Goal: Download file/media

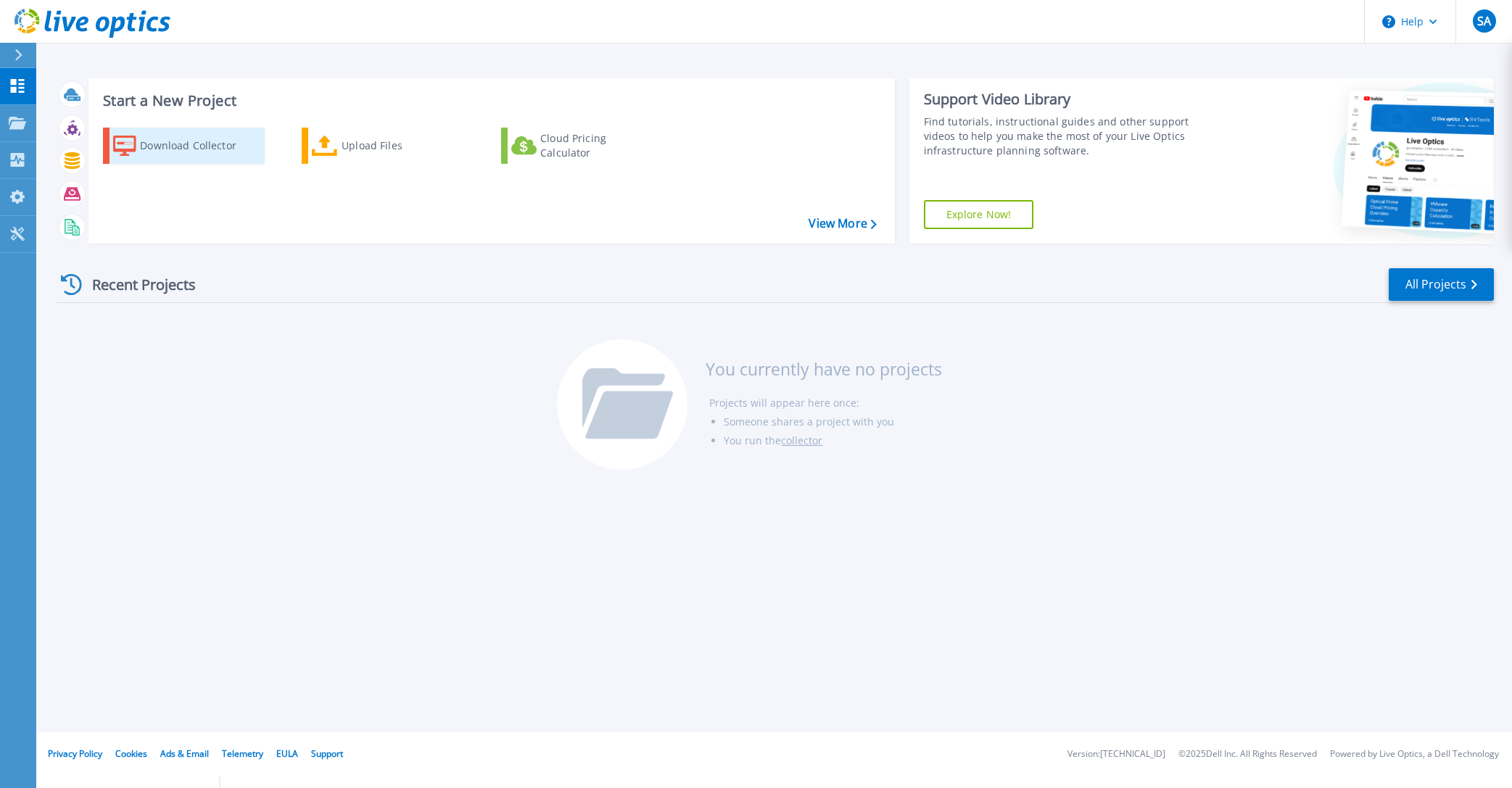
click at [183, 145] on div "Download Collector" at bounding box center [198, 145] width 116 height 29
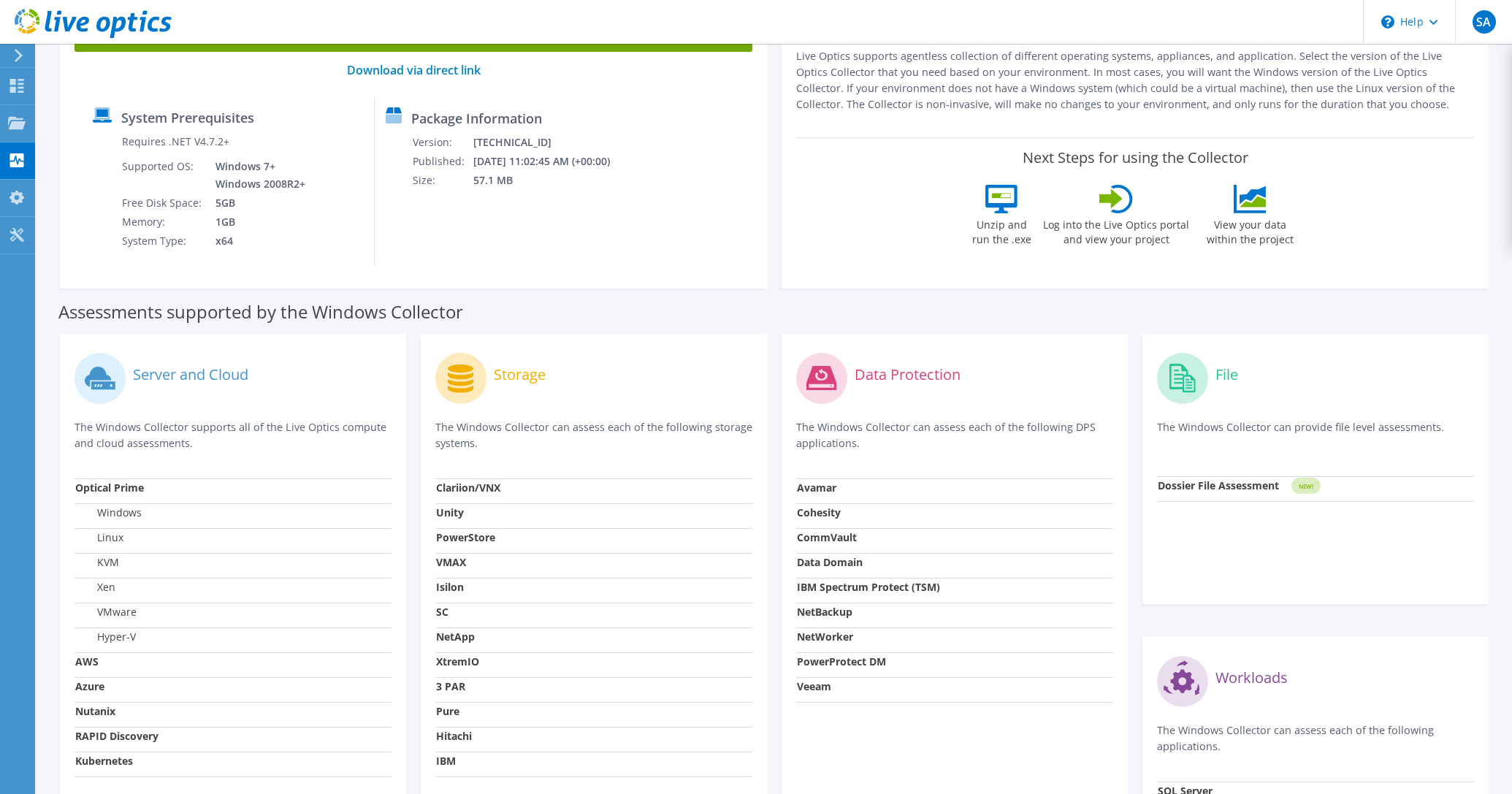
scroll to position [335, 0]
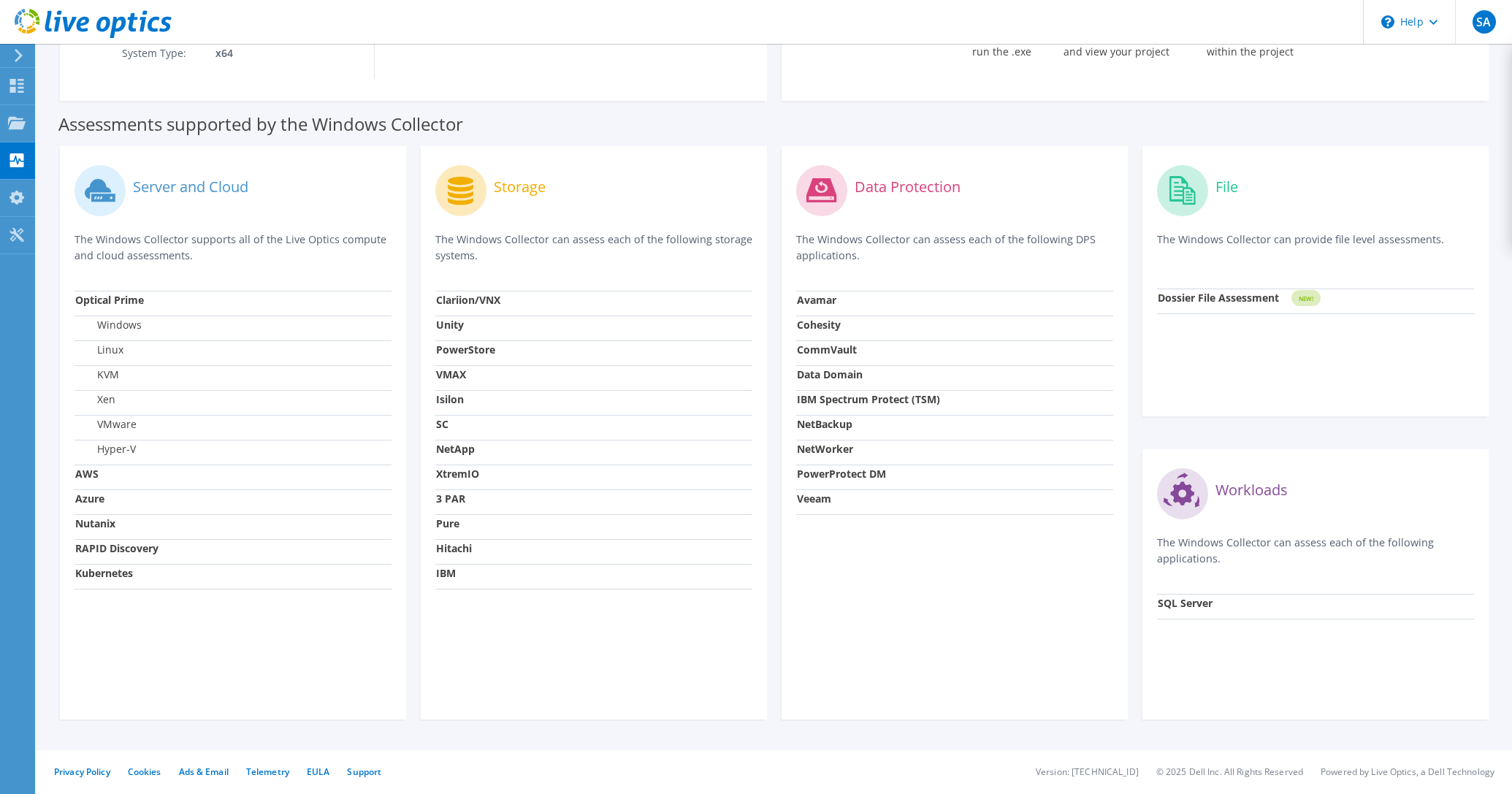
click at [516, 229] on div "Storage The Windows Collector can assess each of the following storage systems." at bounding box center [594, 226] width 317 height 130
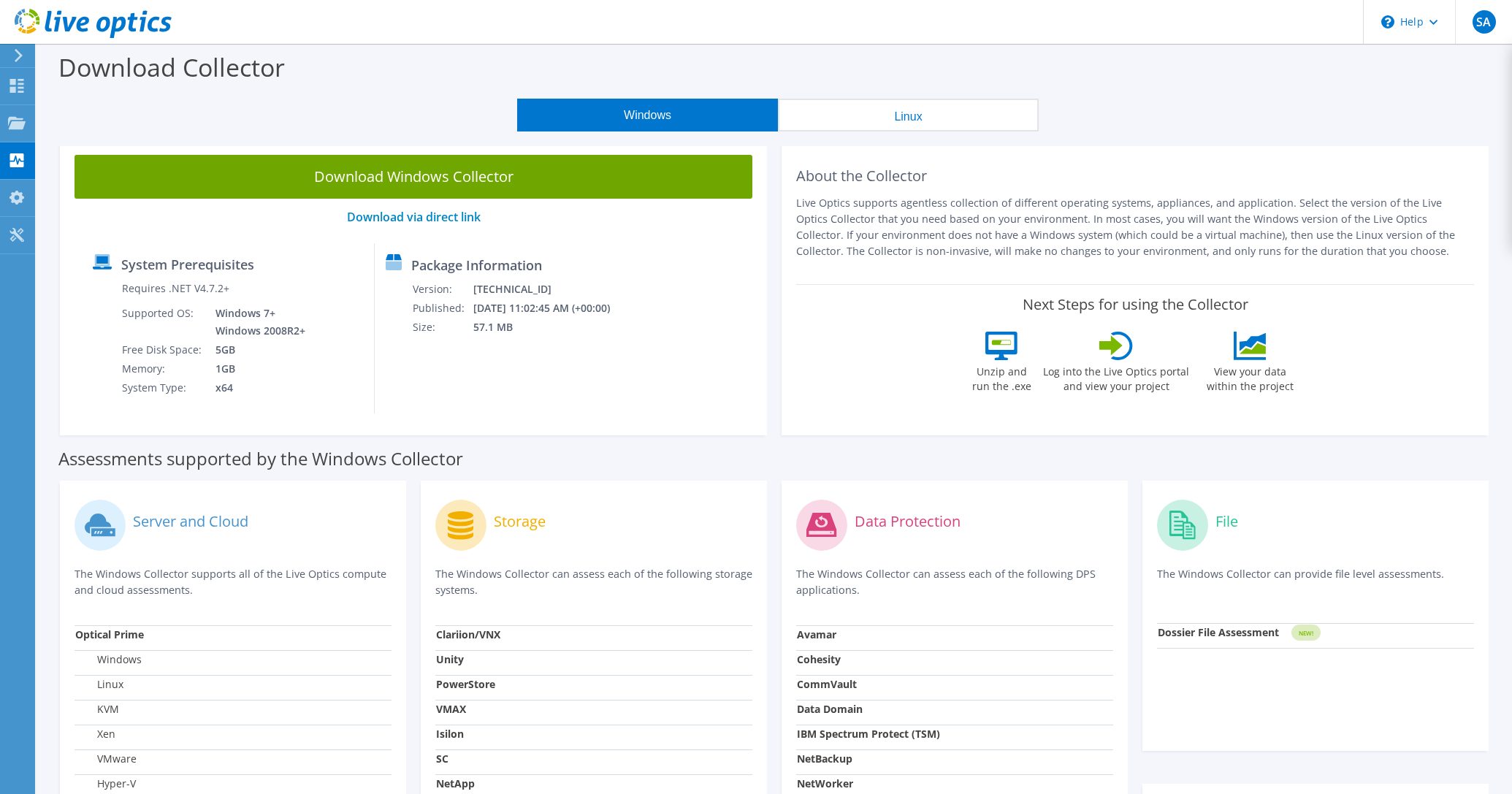
scroll to position [0, 0]
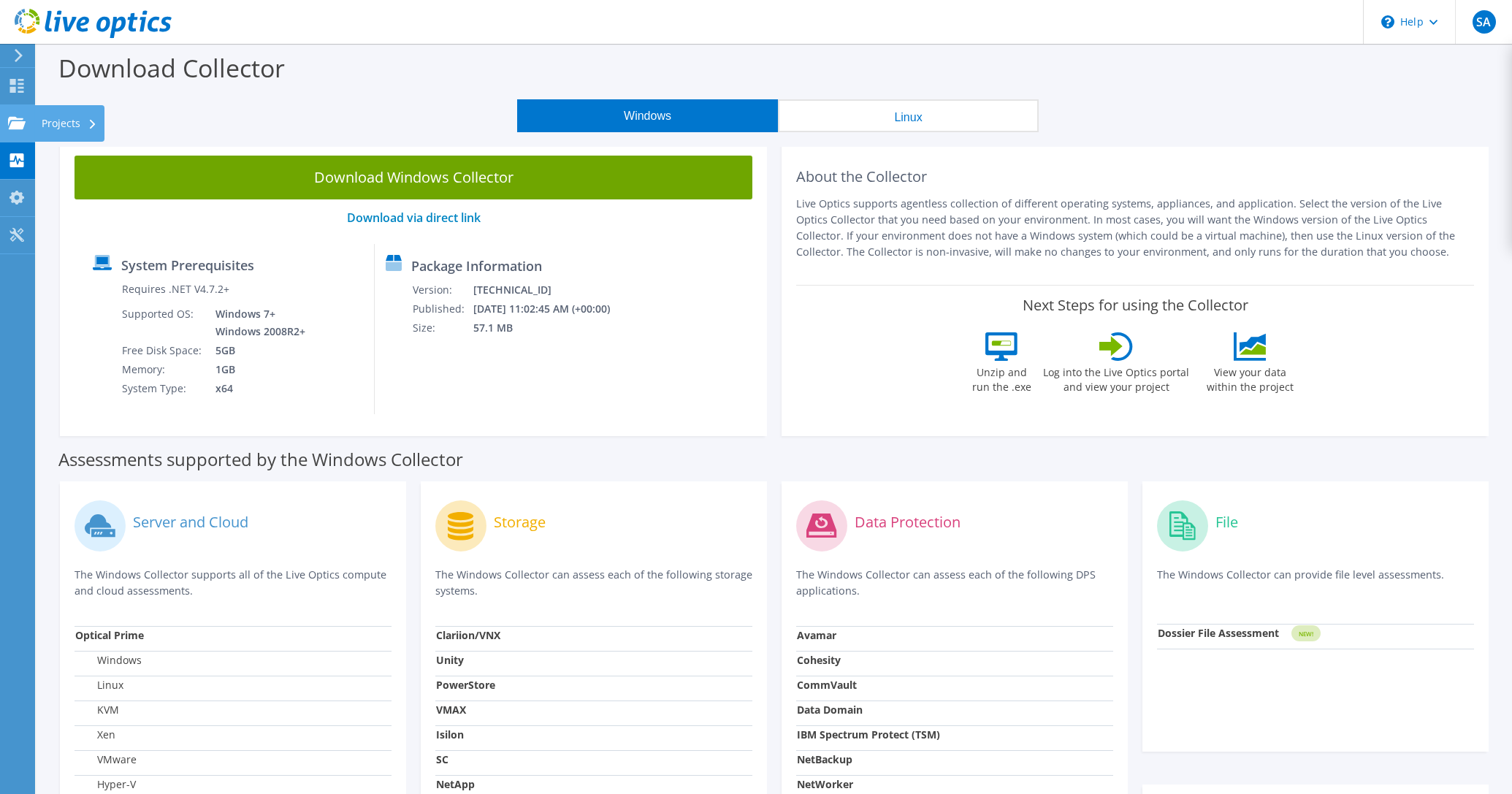
click at [13, 122] on use at bounding box center [17, 122] width 17 height 12
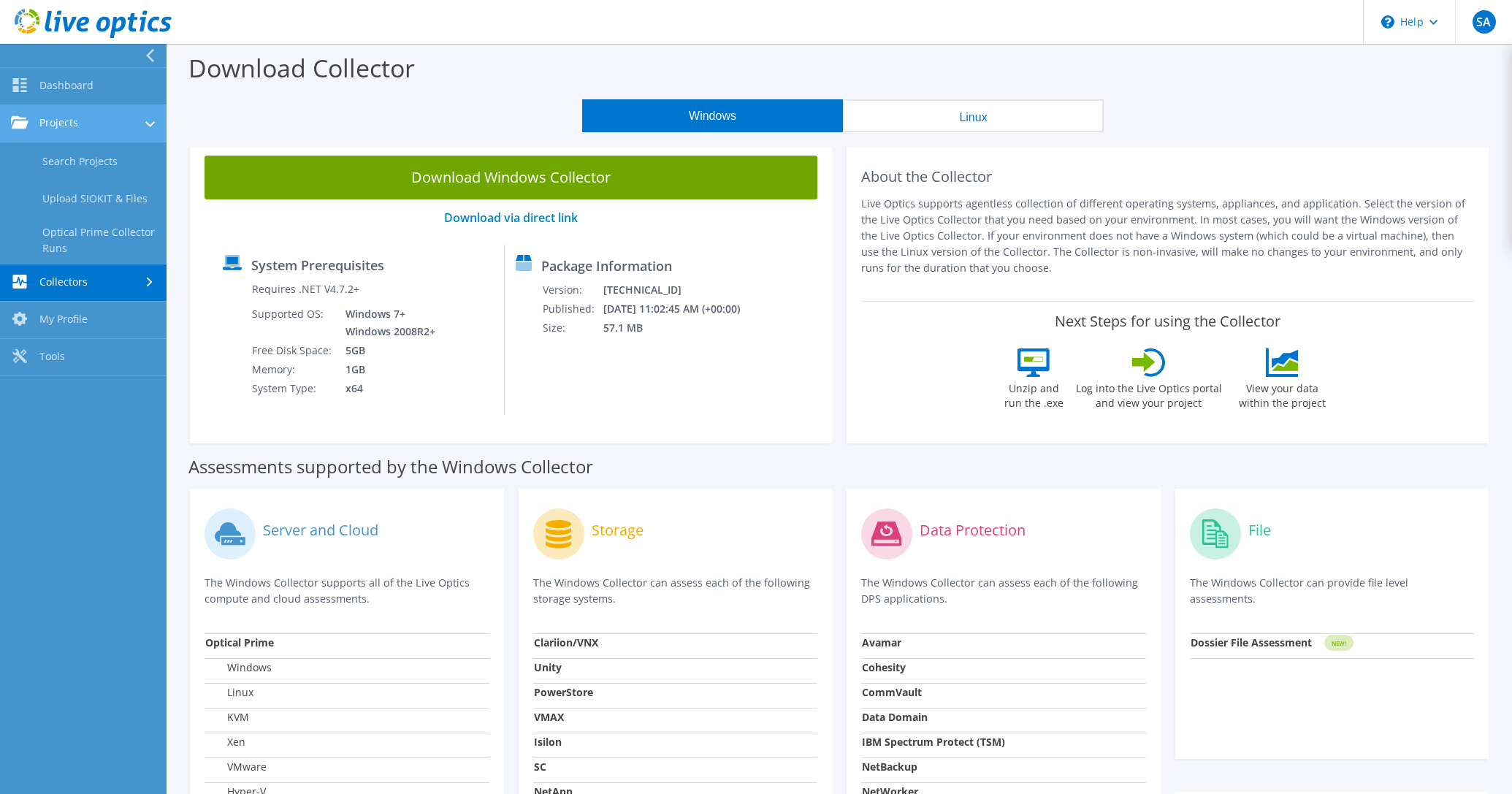
click at [99, 124] on link "Projects" at bounding box center [83, 123] width 167 height 37
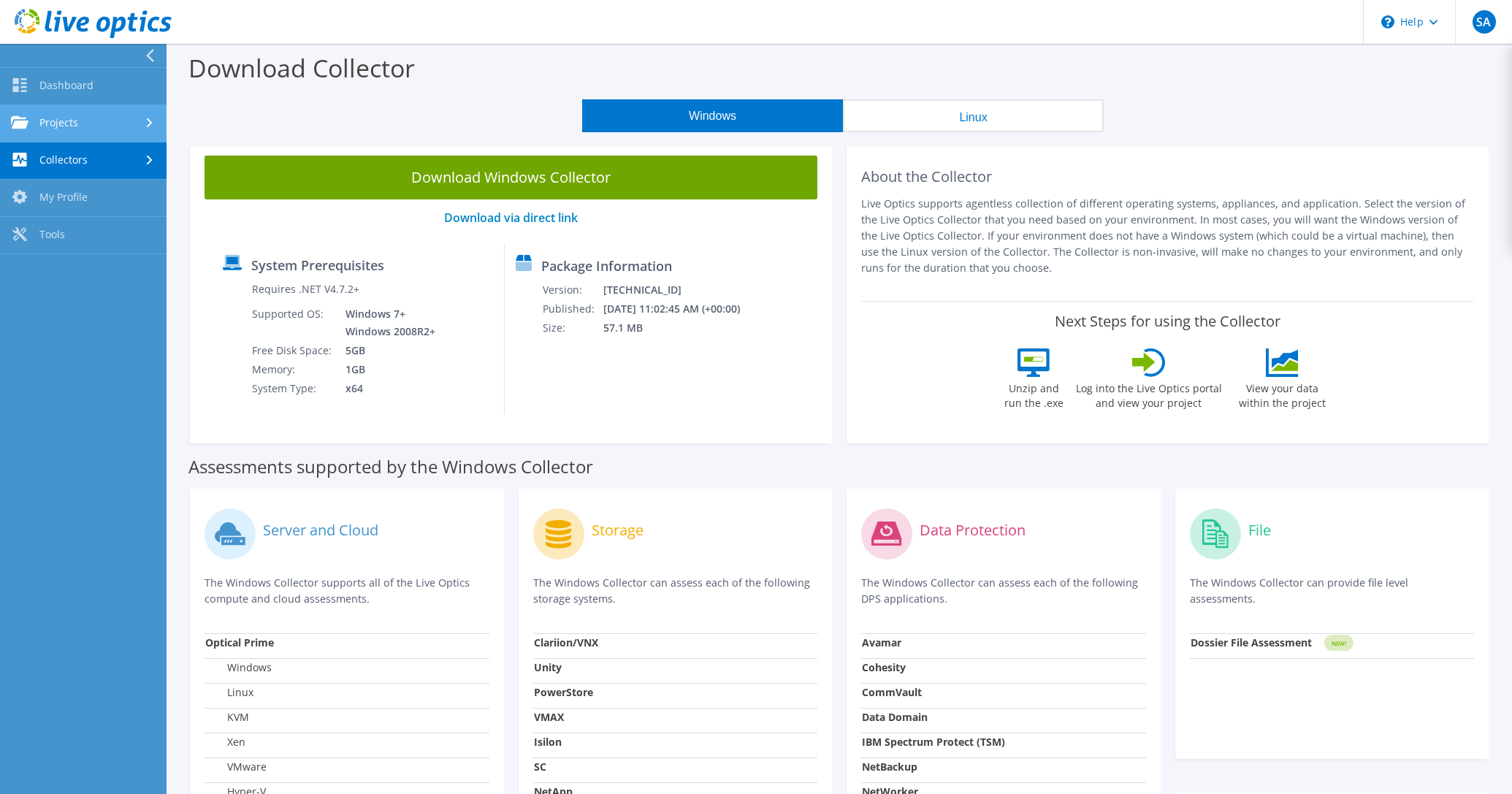
click at [99, 124] on link "Projects" at bounding box center [83, 123] width 167 height 37
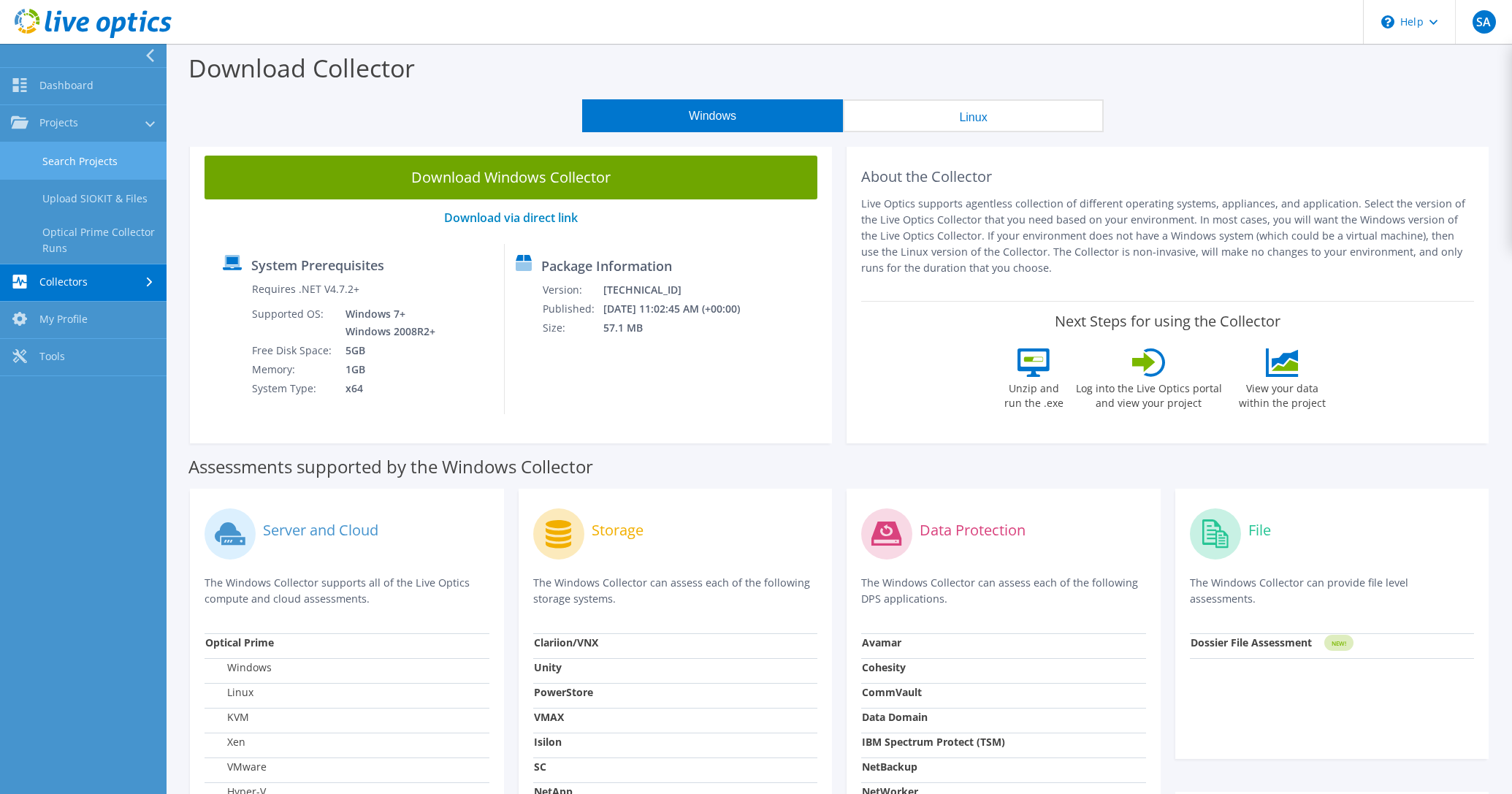
click at [109, 167] on link "Search Projects" at bounding box center [83, 161] width 167 height 37
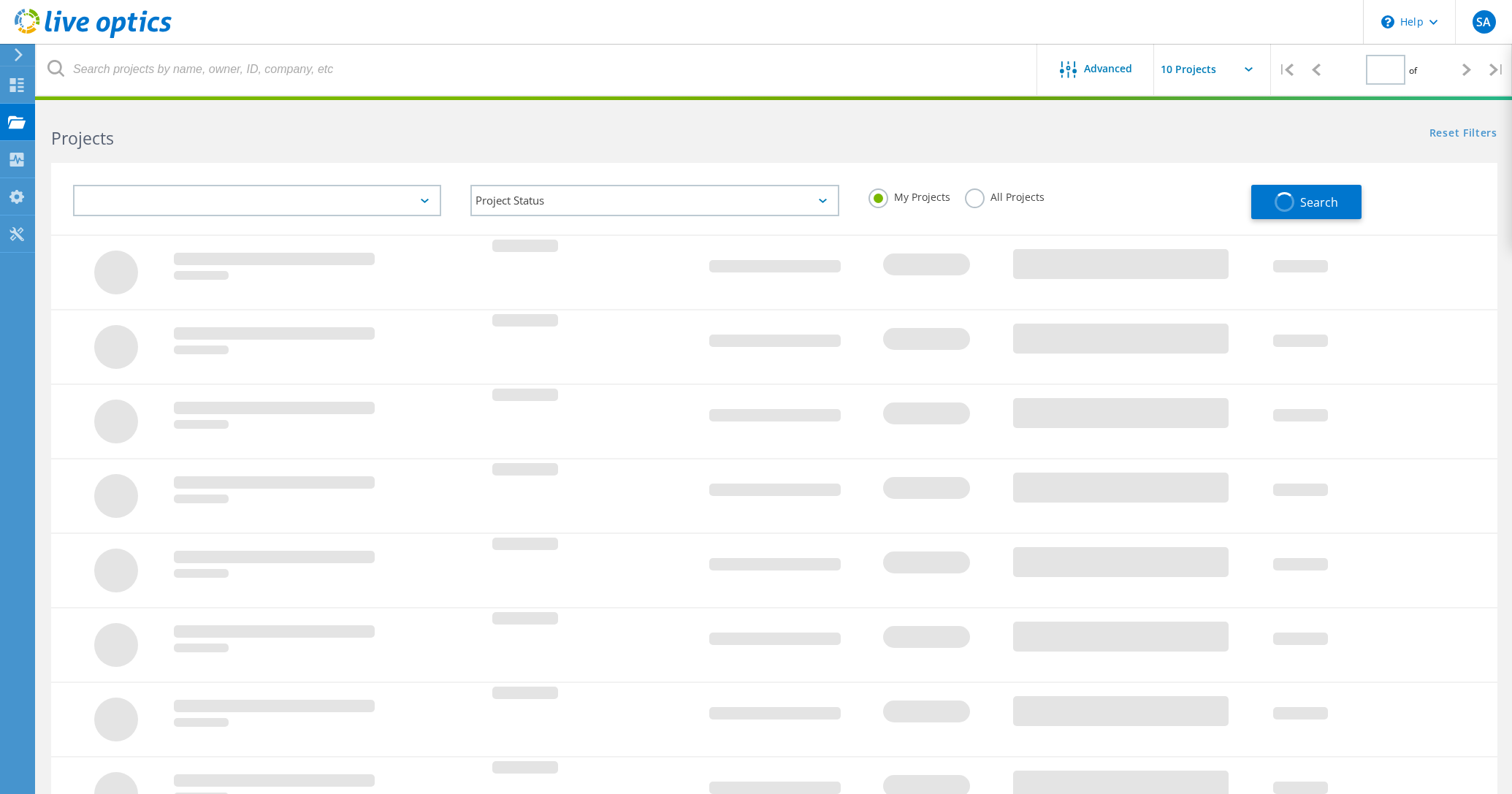
type input "1"
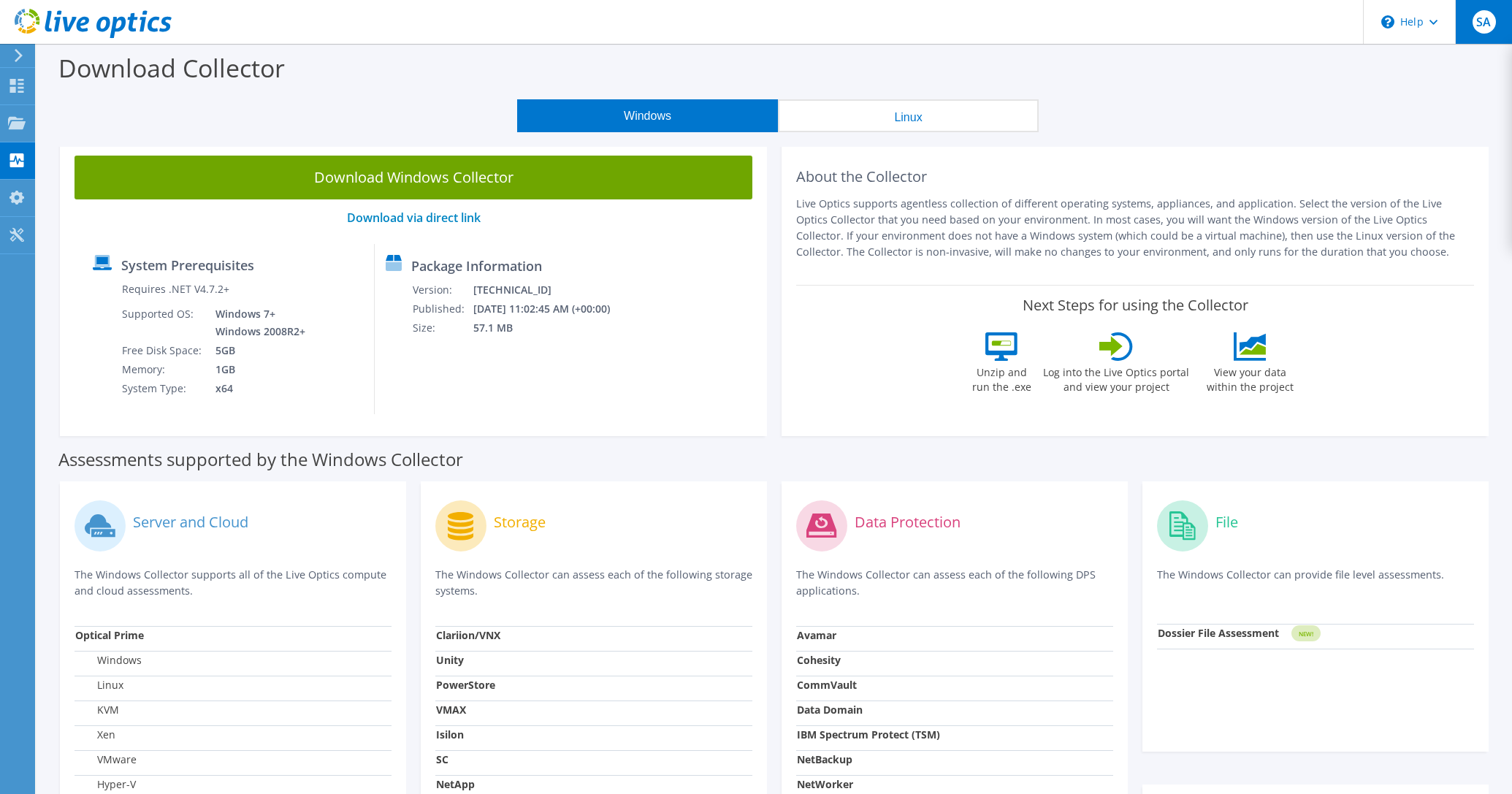
click at [1477, 34] on div "SA" at bounding box center [1483, 22] width 57 height 44
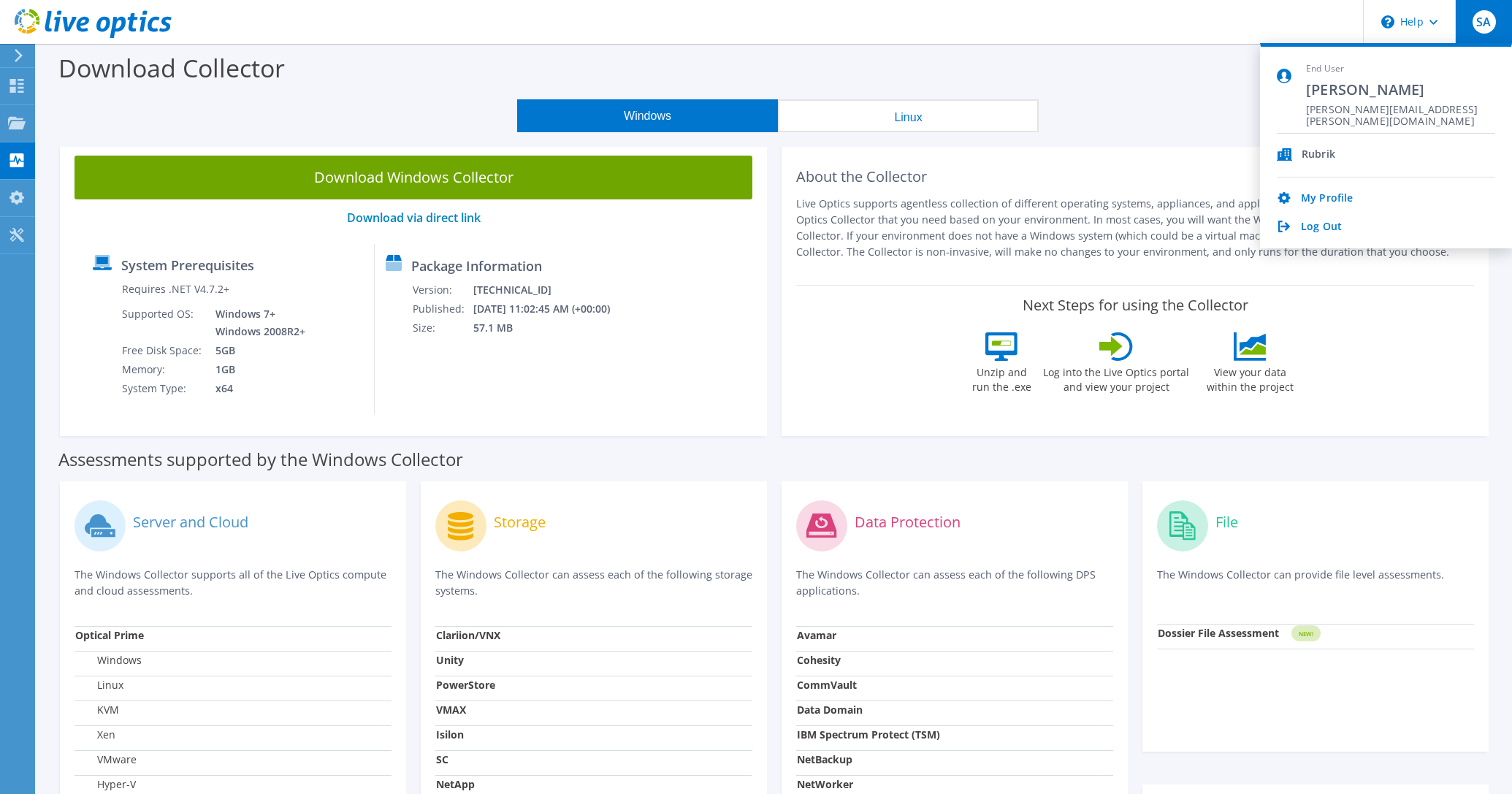
click at [1316, 155] on div "Rubrik" at bounding box center [1319, 155] width 34 height 14
click at [23, 243] on div at bounding box center [17, 236] width 17 height 16
